Goal: Find specific page/section: Find specific page/section

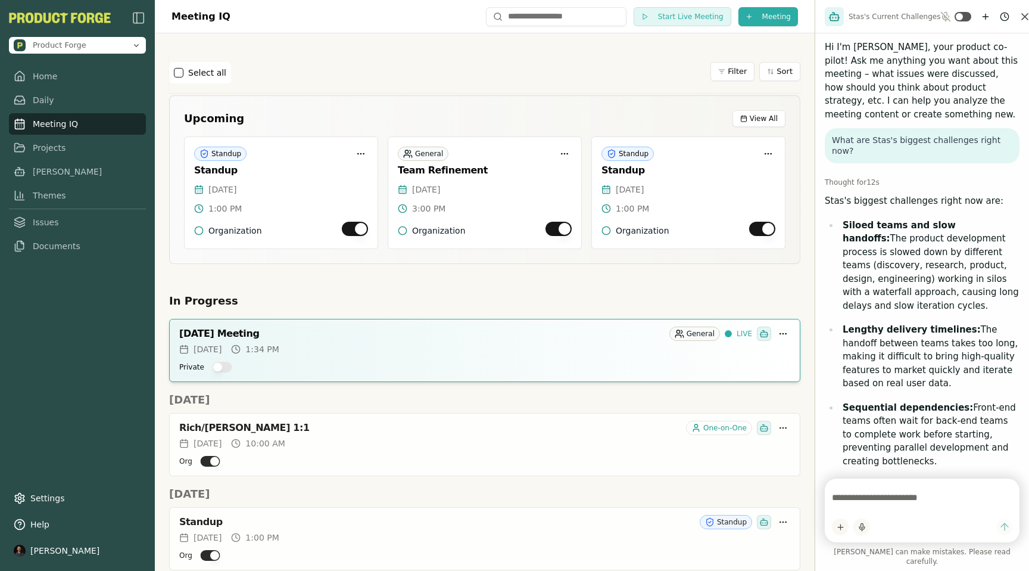
scroll to position [216, 0]
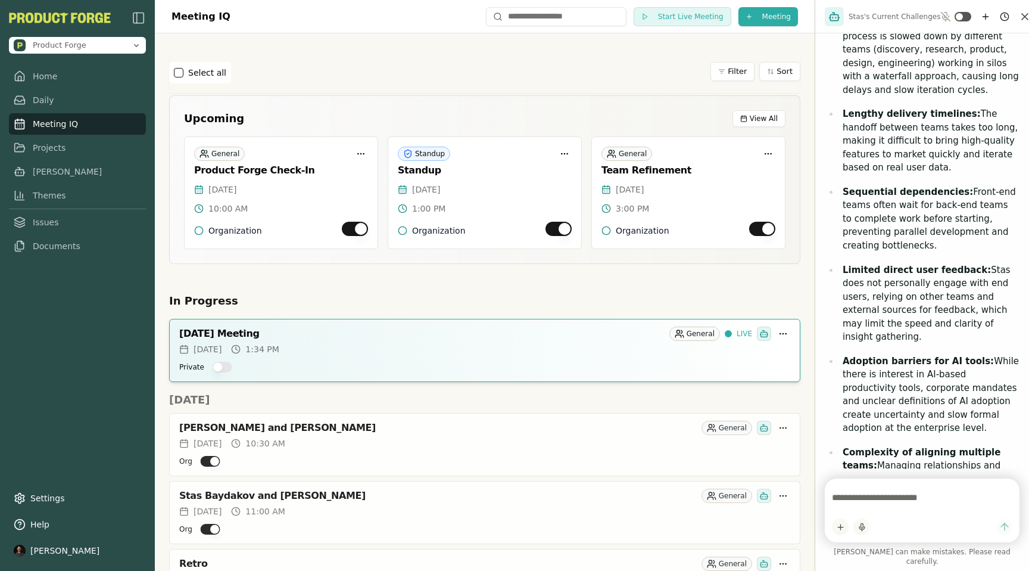
click at [381, 55] on div "Select all Filter Sort" at bounding box center [484, 72] width 631 height 41
